Goal: Transaction & Acquisition: Purchase product/service

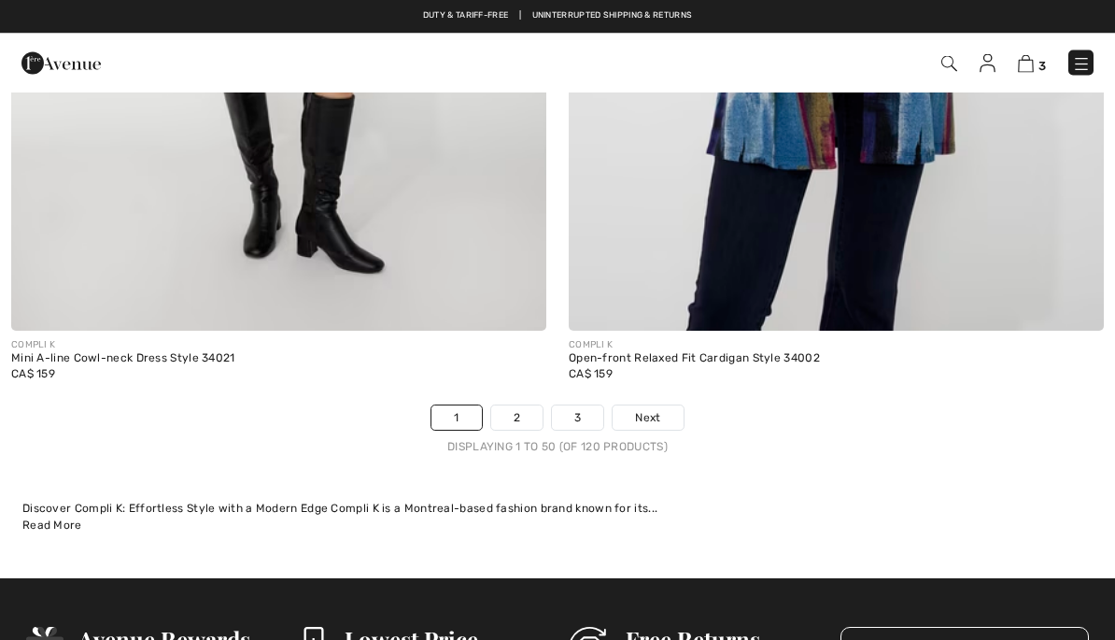
scroll to position [23302, 0]
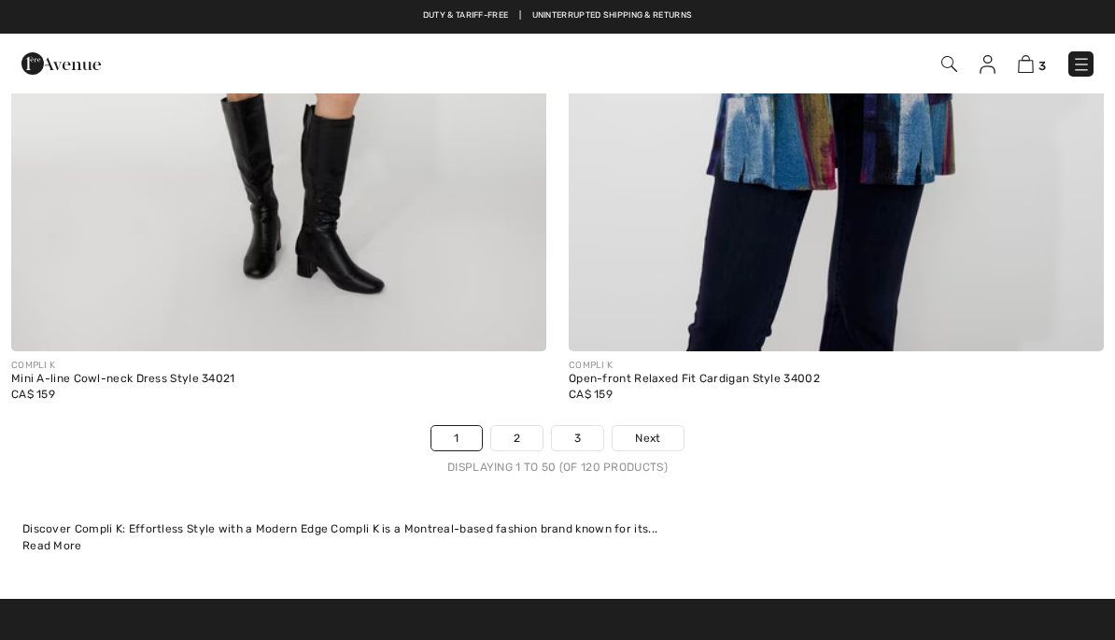
click at [521, 426] on link "2" at bounding box center [516, 438] width 51 height 24
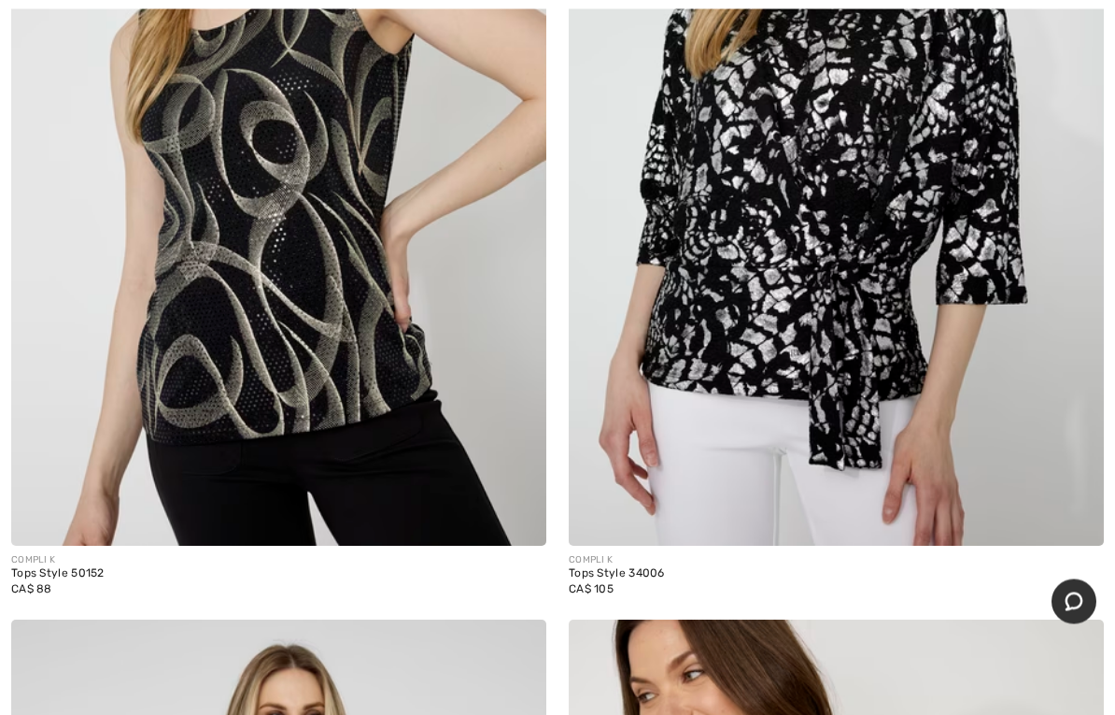
scroll to position [3681, 0]
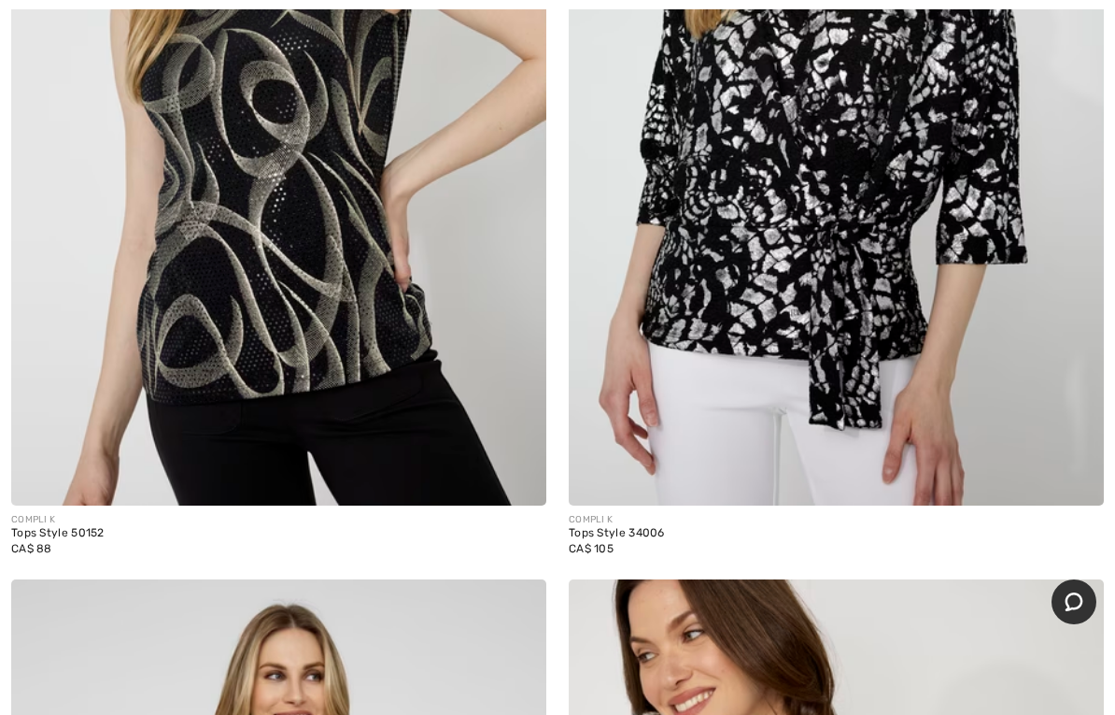
click at [296, 299] on img at bounding box center [278, 104] width 535 height 803
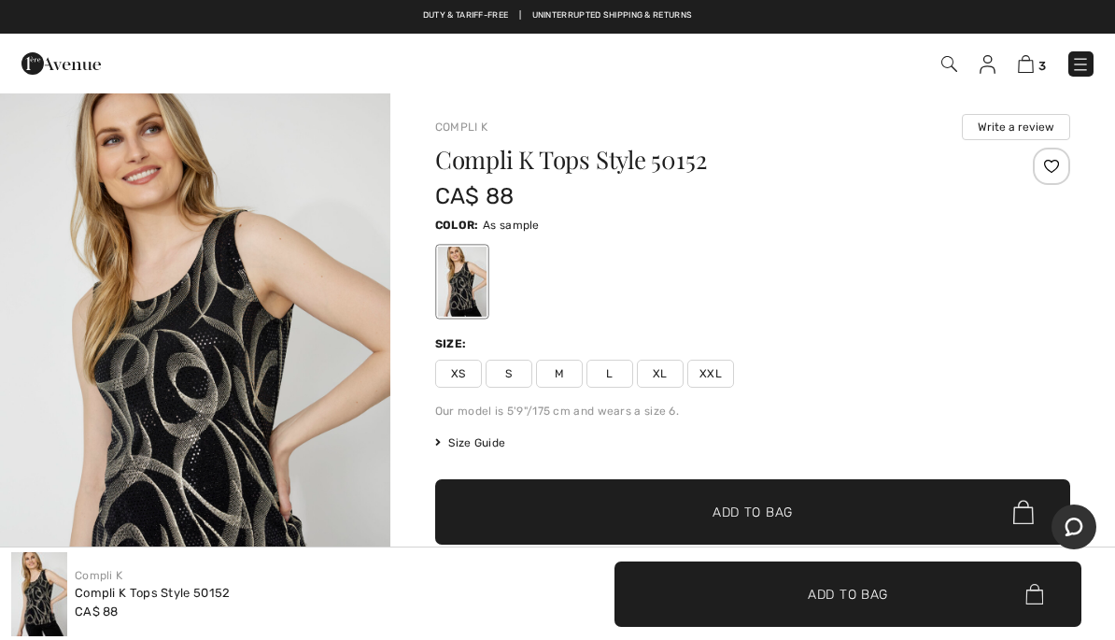
click at [564, 369] on span "M" at bounding box center [559, 374] width 47 height 28
click at [788, 497] on span "✔ Added to Bag Add to Bag" at bounding box center [752, 511] width 635 height 65
click at [1026, 63] on img at bounding box center [1026, 64] width 16 height 18
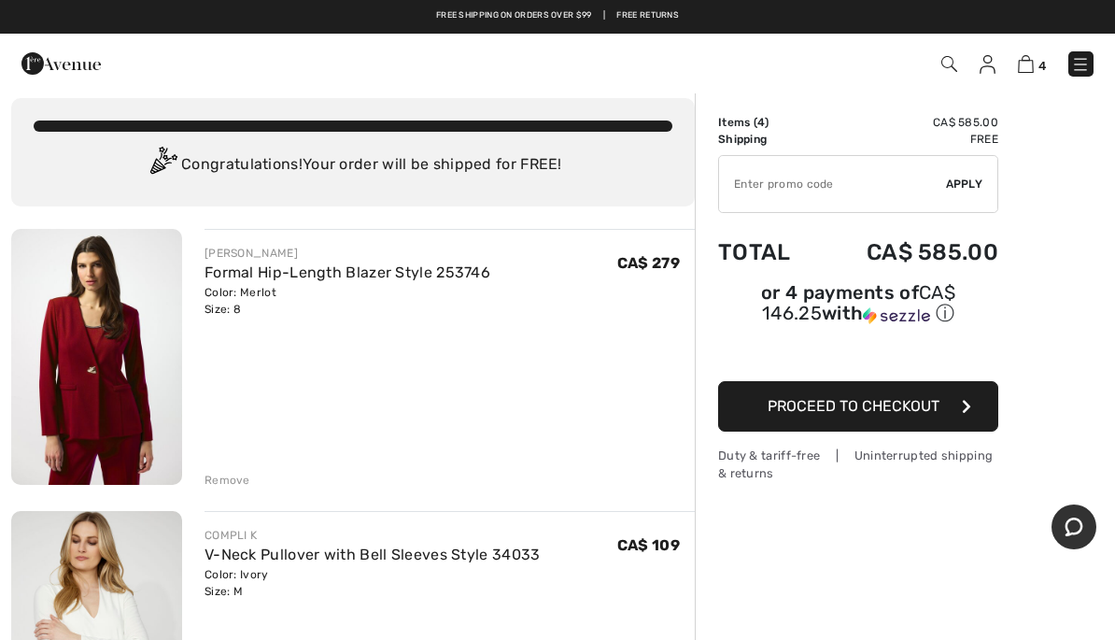
scroll to position [12, 0]
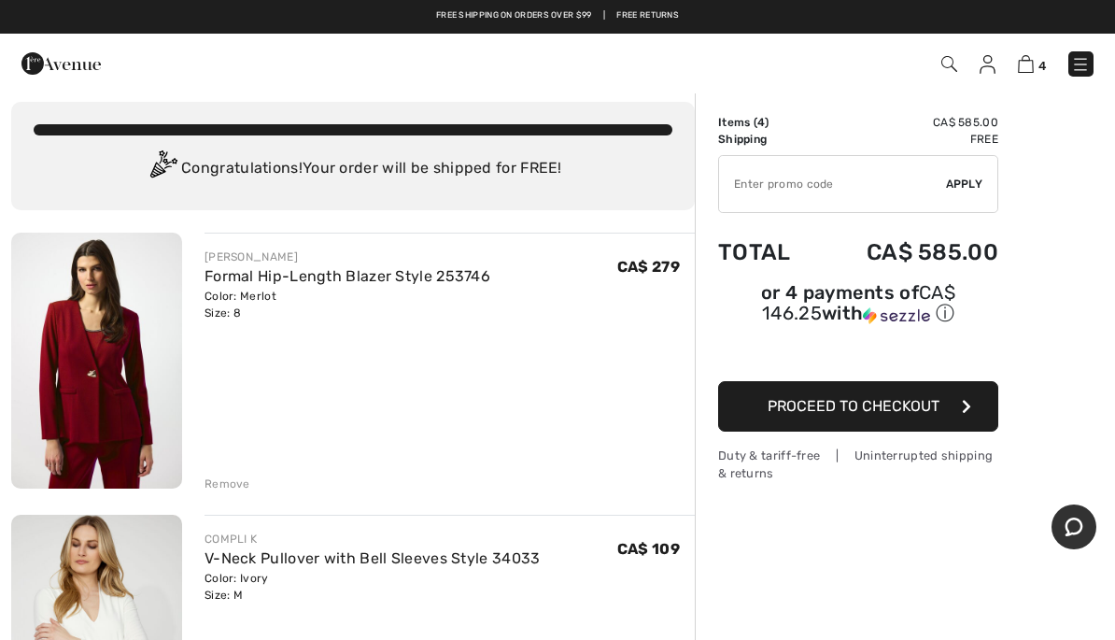
click at [418, 269] on link "Formal Hip-Length Blazer Style 253746" at bounding box center [348, 276] width 286 height 18
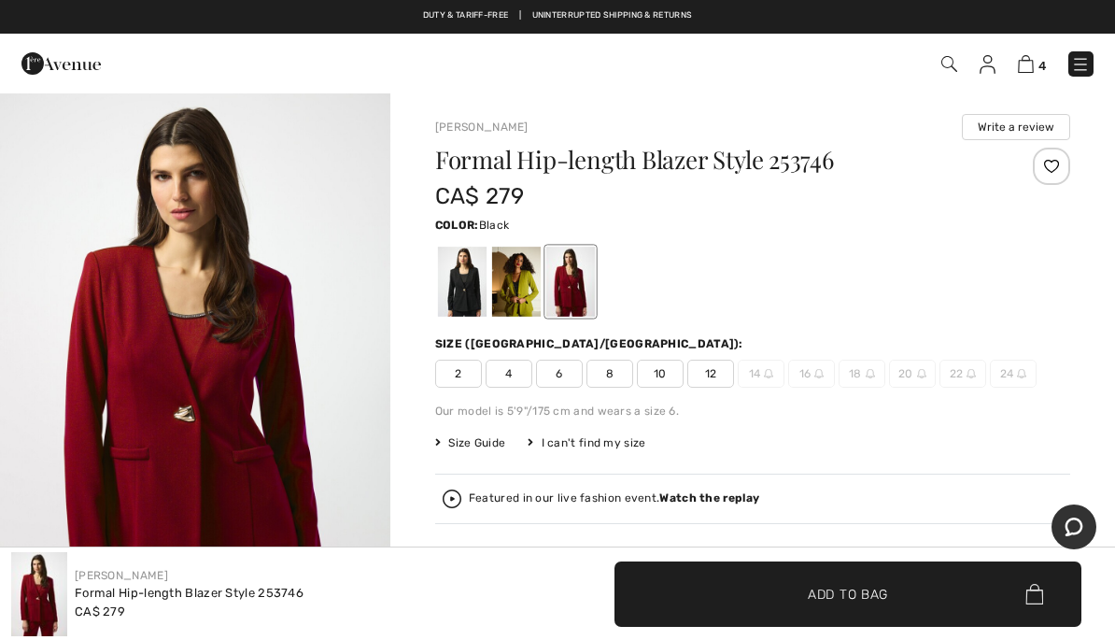
click at [466, 276] on div at bounding box center [462, 282] width 49 height 70
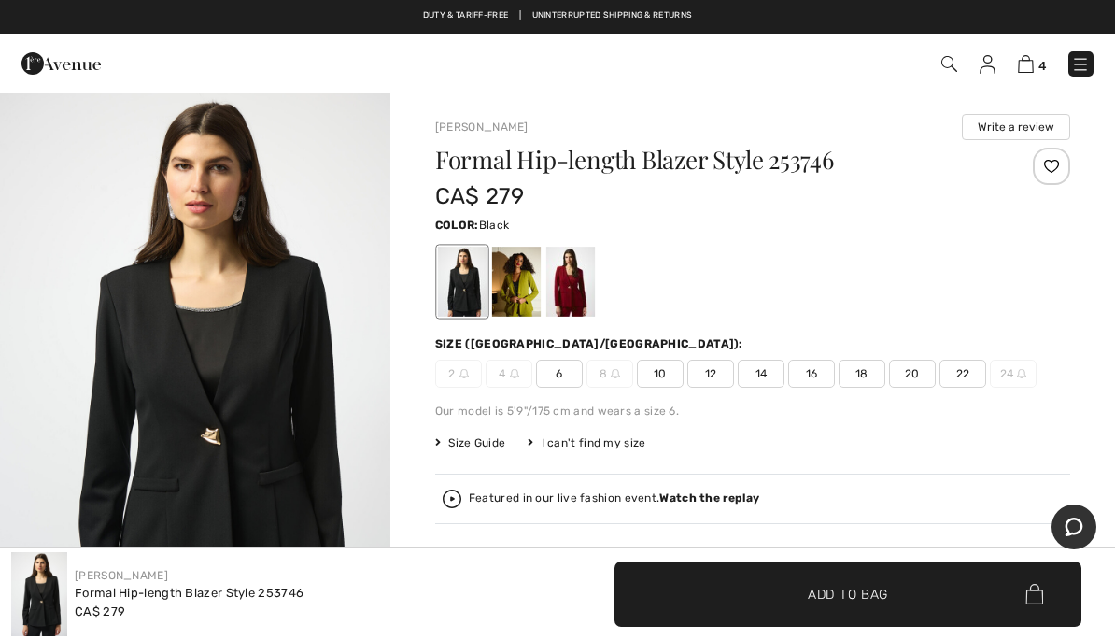
click at [651, 372] on span "10" at bounding box center [660, 374] width 47 height 28
click at [784, 588] on span "✔ Added to Bag" at bounding box center [820, 594] width 114 height 20
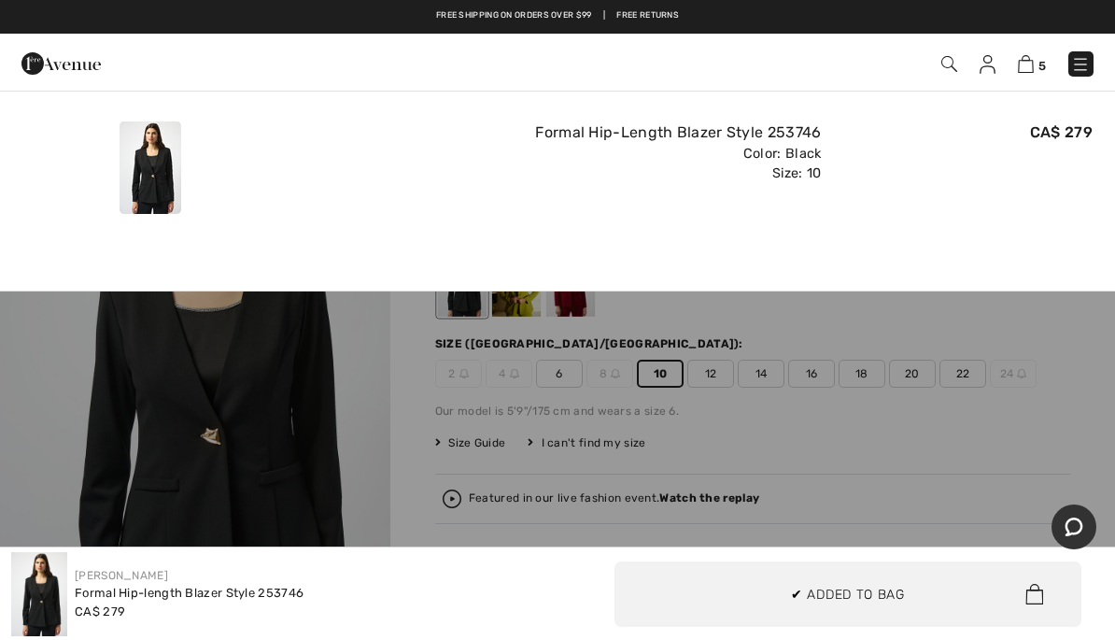
click at [1027, 61] on img at bounding box center [1026, 64] width 16 height 18
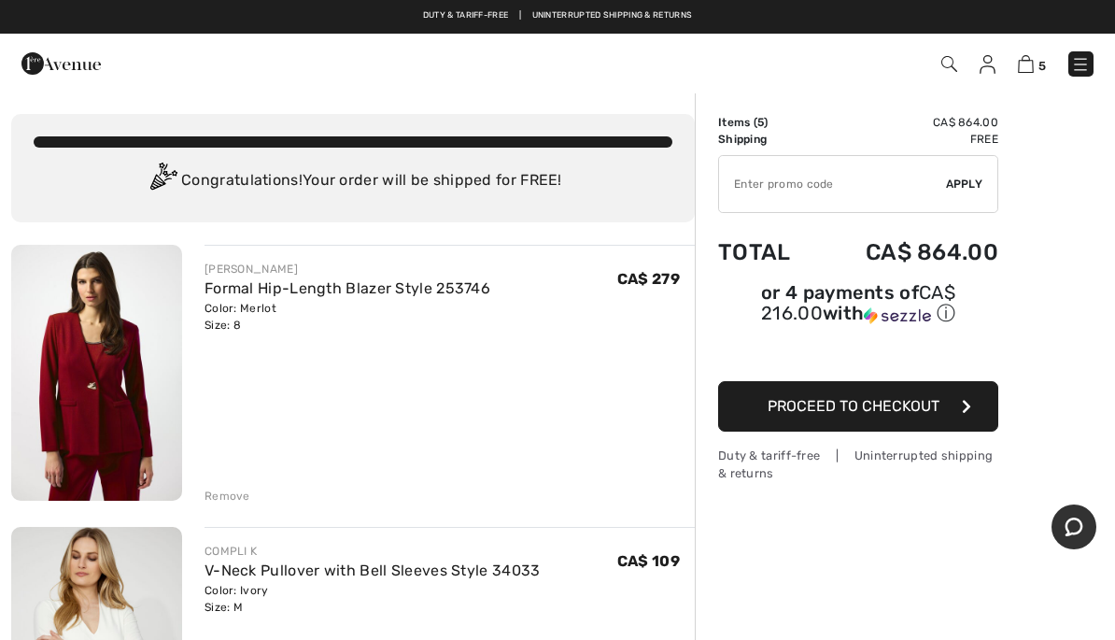
click at [232, 497] on div "Remove" at bounding box center [228, 496] width 46 height 17
